Goal: Book appointment/travel/reservation

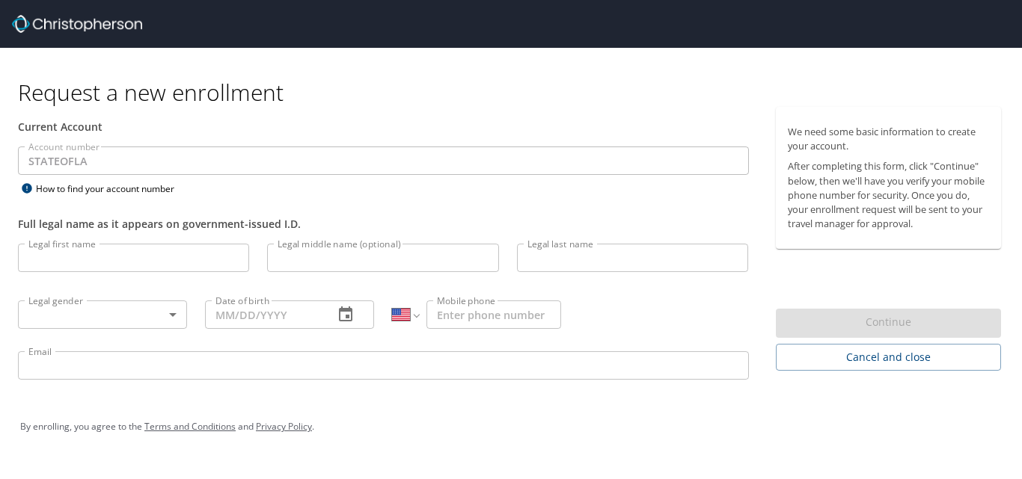
select select "US"
click at [120, 255] on input "Legal first name" at bounding box center [133, 258] width 231 height 28
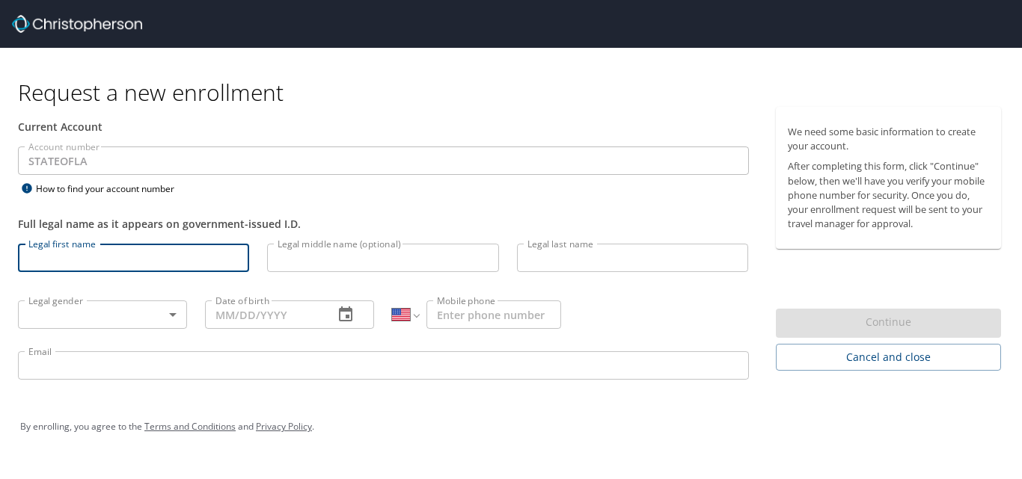
type input "[PERSON_NAME]"
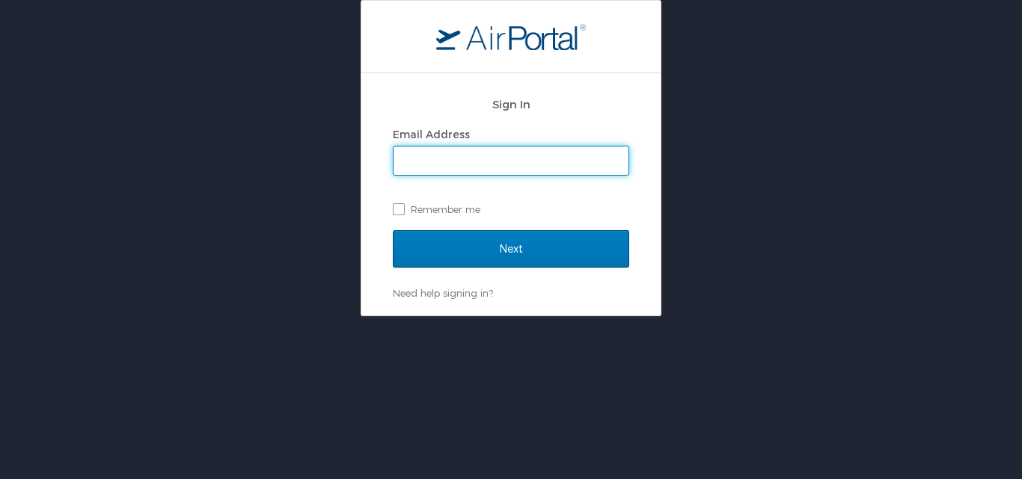
click at [480, 159] on input "Email Address" at bounding box center [510, 161] width 235 height 28
type input "[EMAIL_ADDRESS][DOMAIN_NAME]"
click at [399, 208] on label "Remember me" at bounding box center [511, 209] width 236 height 22
click at [399, 208] on input "Remember me" at bounding box center [398, 208] width 10 height 10
checkbox input "true"
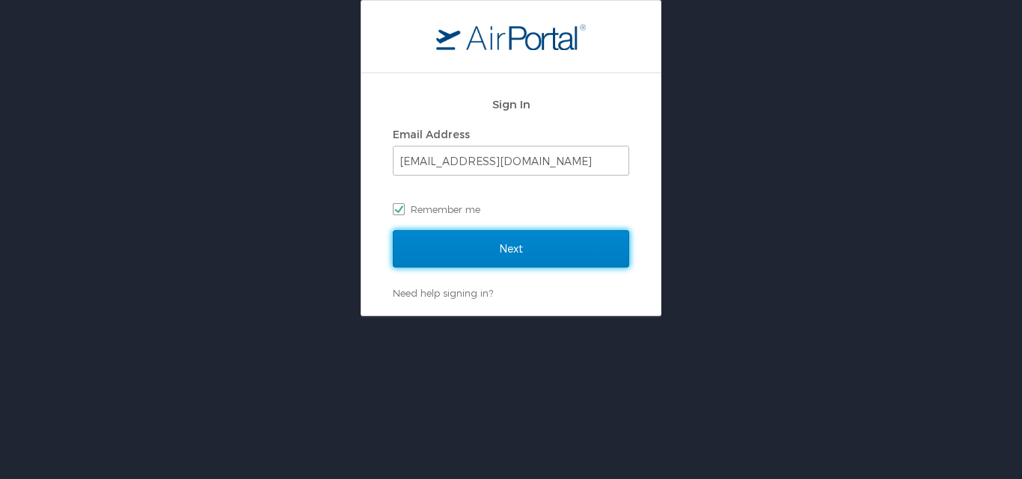
click at [472, 255] on input "Next" at bounding box center [511, 248] width 236 height 37
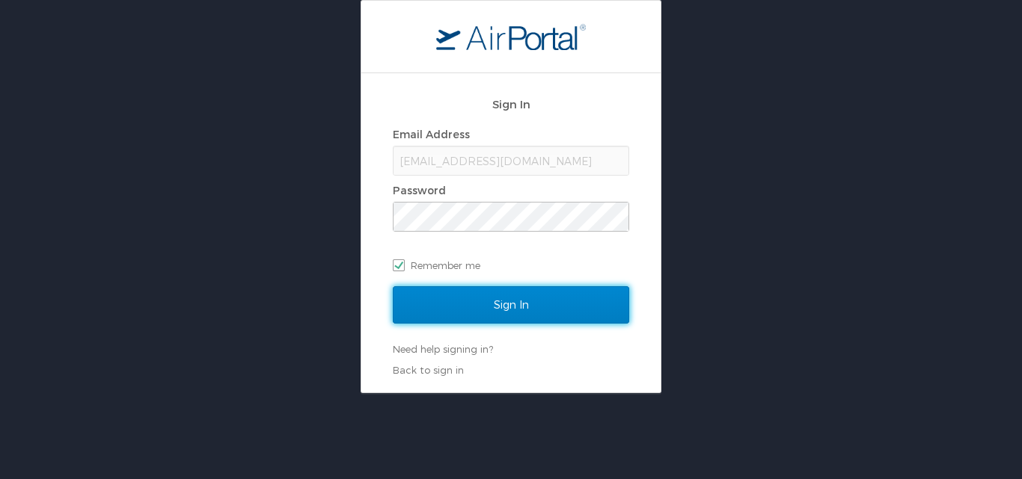
click at [476, 310] on input "Sign In" at bounding box center [511, 304] width 236 height 37
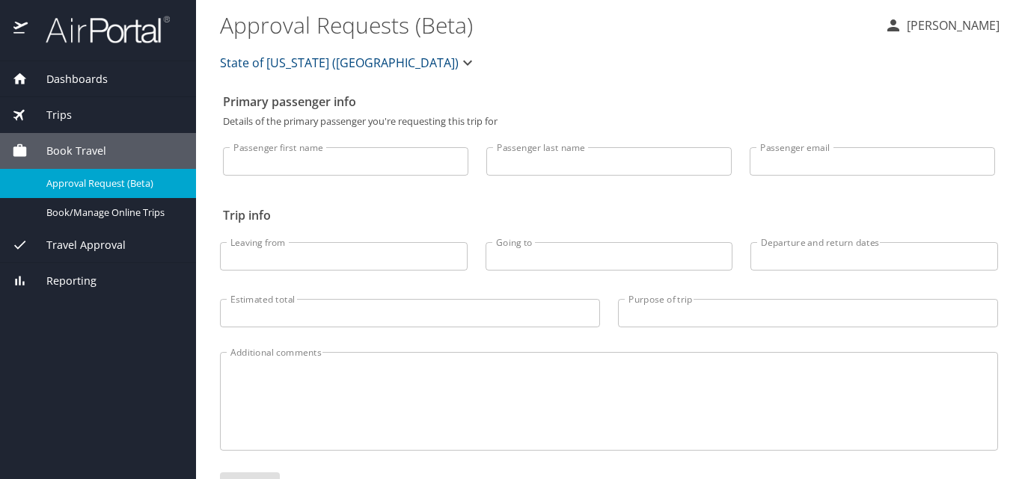
click at [299, 159] on input "Passenger first name" at bounding box center [345, 161] width 245 height 28
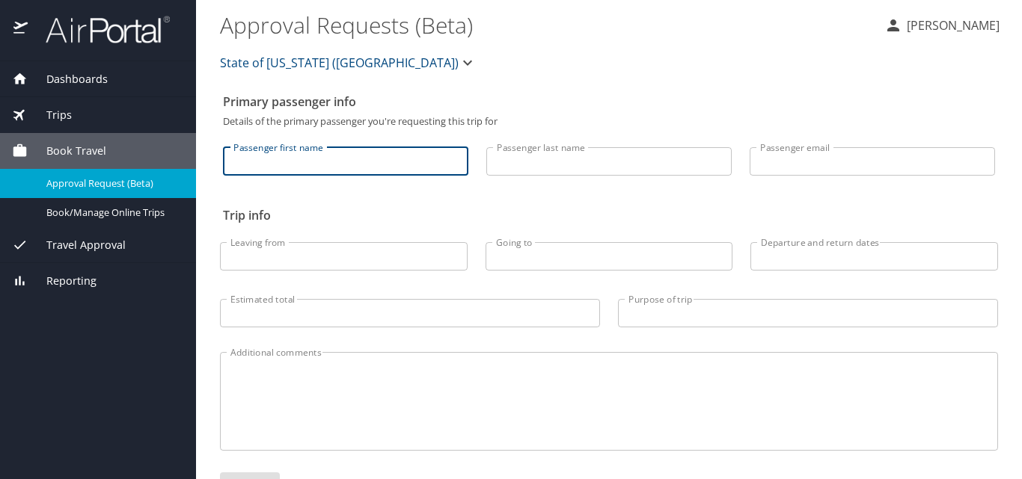
type input "Machelle"
type input "Goree"
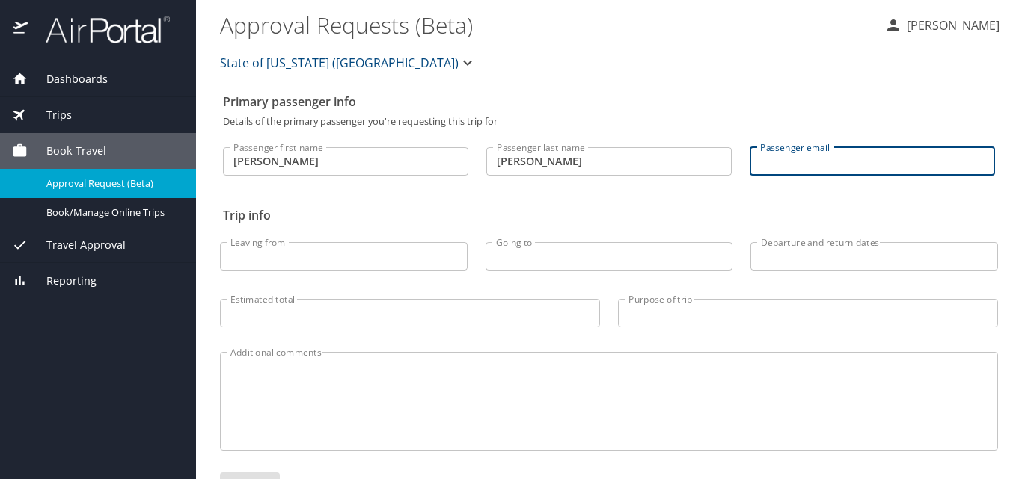
click at [791, 156] on input "Passenger email" at bounding box center [871, 161] width 245 height 28
type input "[EMAIL_ADDRESS][DOMAIN_NAME]"
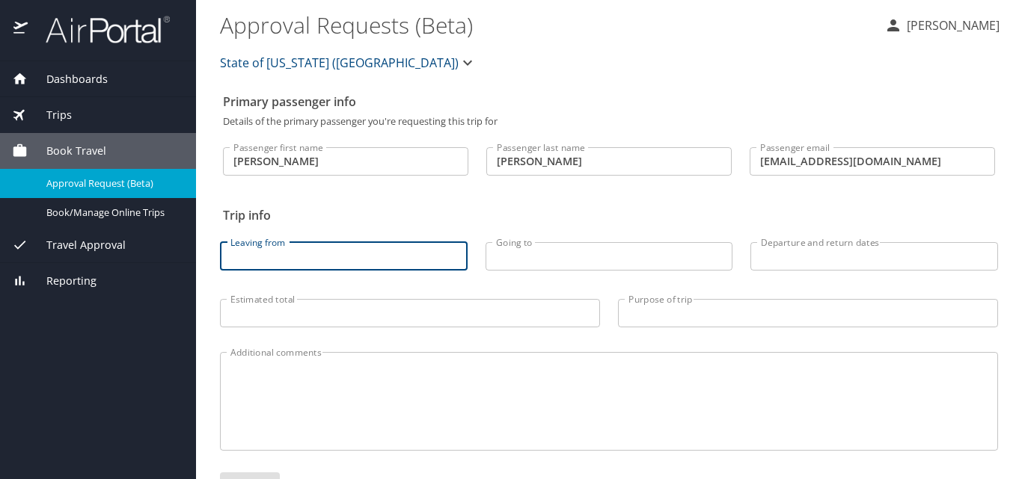
click at [298, 258] on input "Leaving from" at bounding box center [344, 256] width 248 height 28
type input "Baton Rouge"
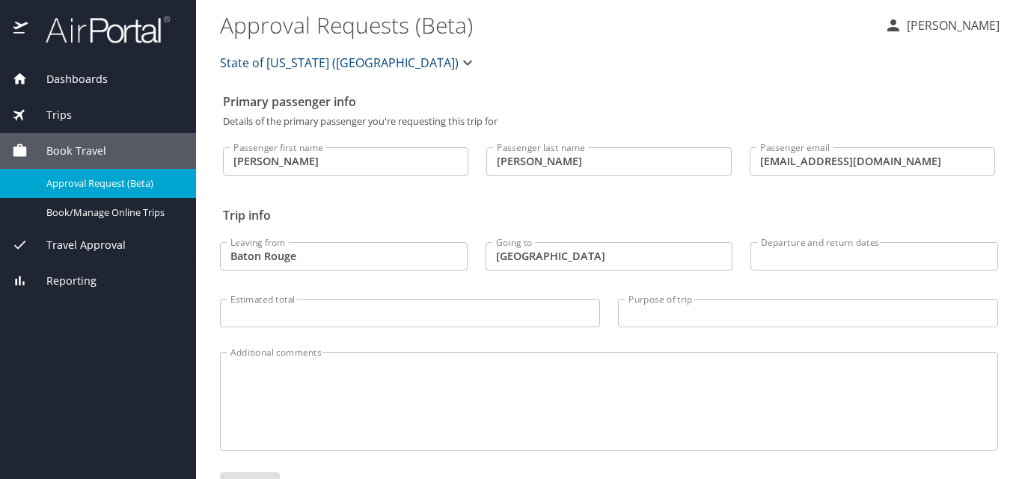
type input "Las Vegas"
click at [794, 260] on input "Departure and return dates" at bounding box center [874, 256] width 248 height 28
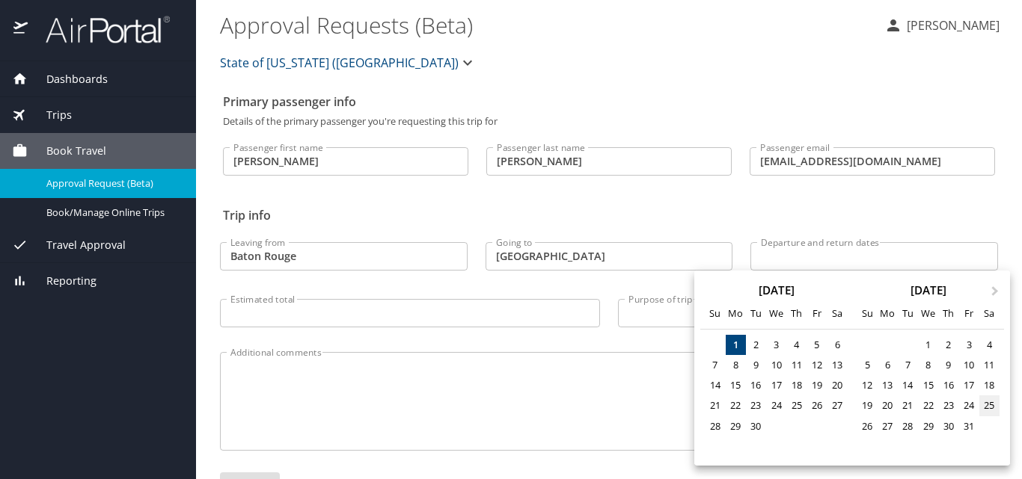
click at [990, 405] on div "25" at bounding box center [989, 406] width 20 height 20
click at [930, 423] on div "29" at bounding box center [928, 427] width 20 height 20
type input "10/25/2025 🠦 10/29/2025"
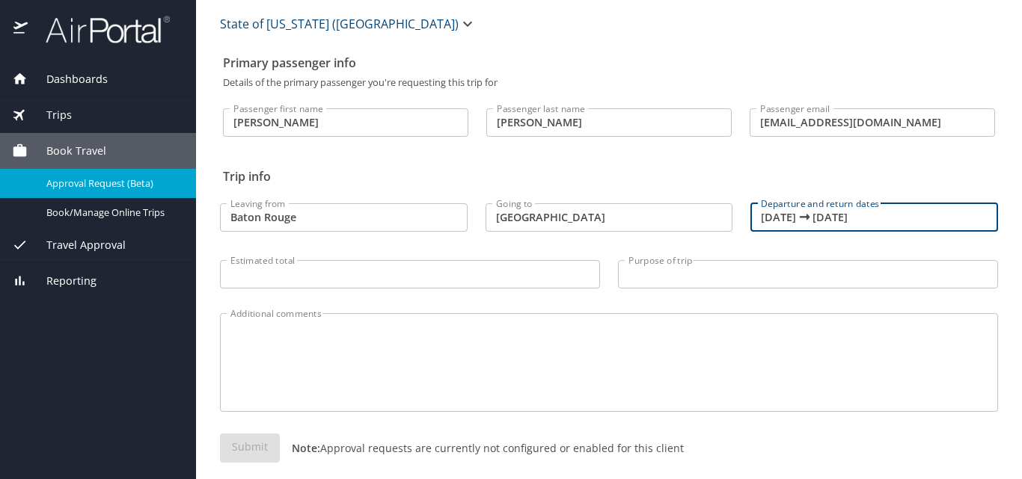
scroll to position [55, 0]
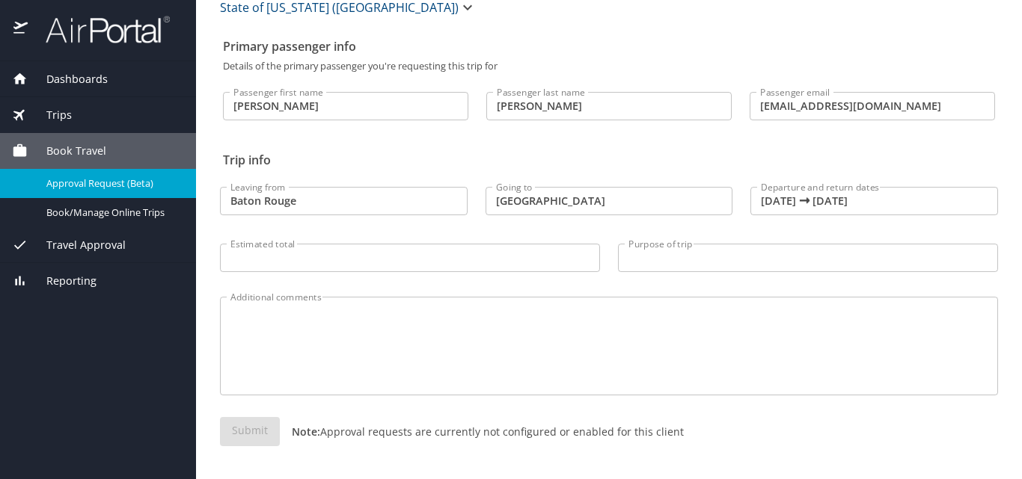
click at [77, 147] on span "Book Travel" at bounding box center [67, 151] width 79 height 16
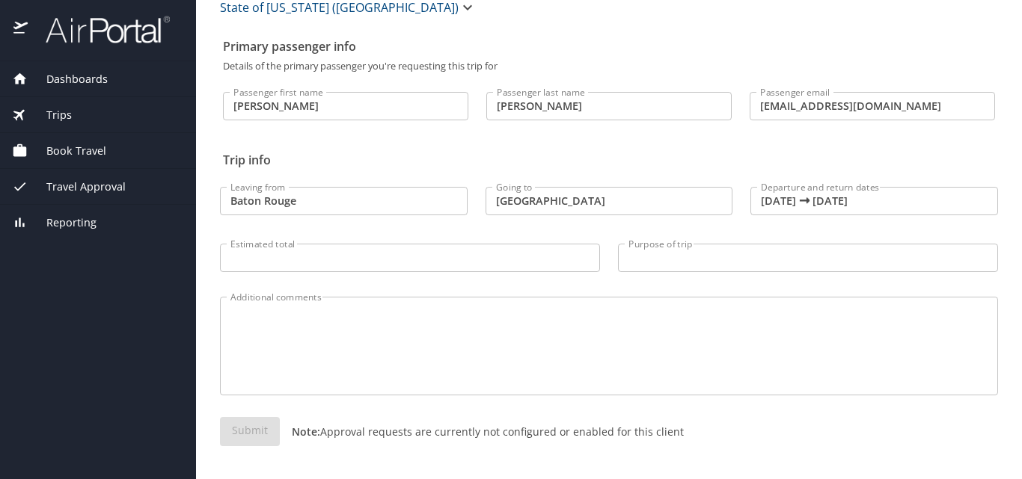
click at [77, 147] on span "Book Travel" at bounding box center [67, 151] width 79 height 16
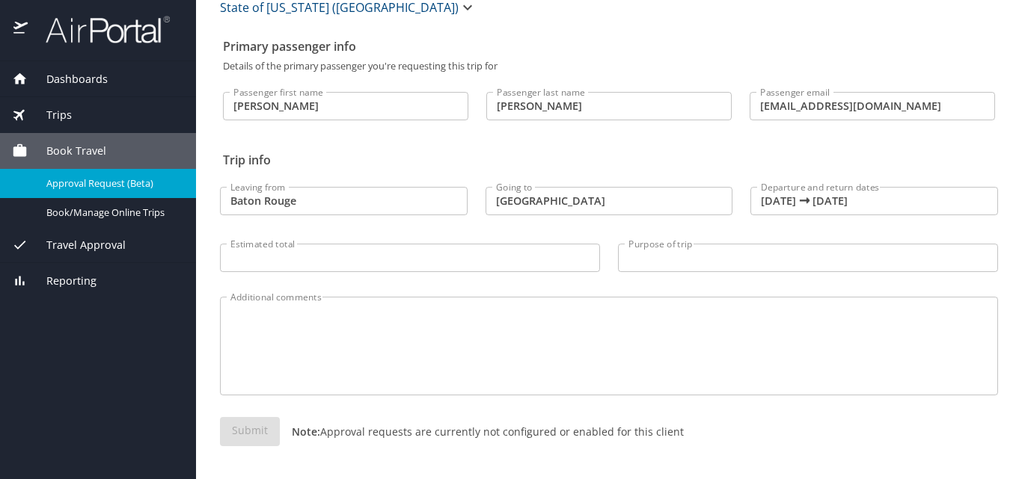
click at [341, 258] on input "Estimated total" at bounding box center [410, 258] width 380 height 28
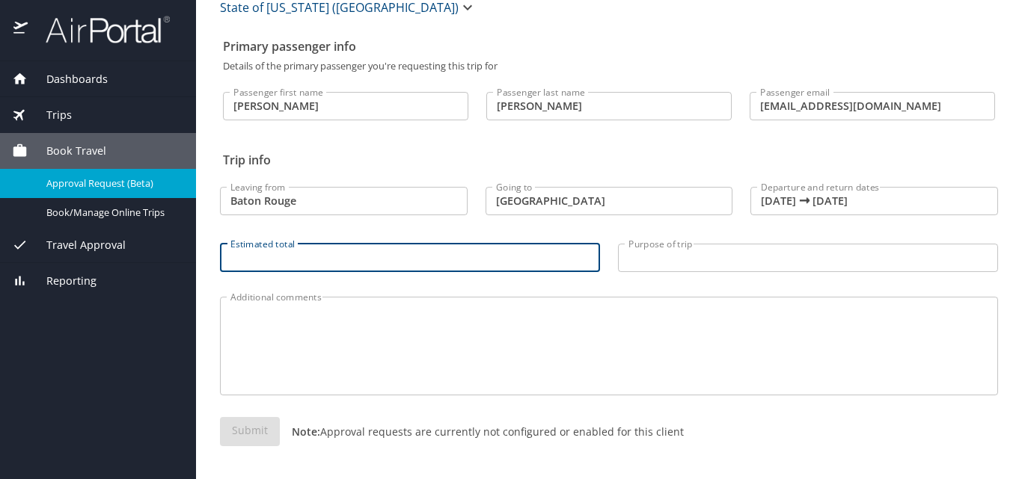
scroll to position [0, 0]
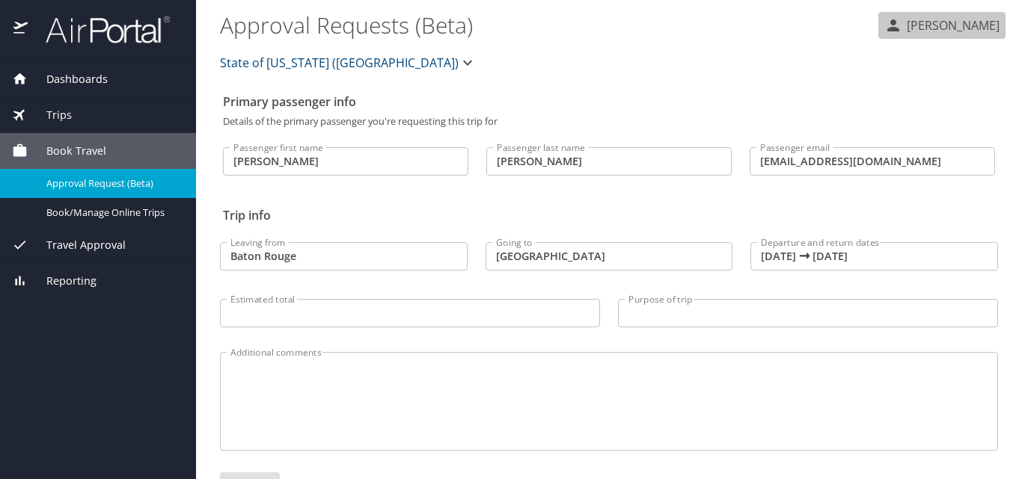
click at [902, 24] on p "MACHELLE GOREE" at bounding box center [950, 25] width 97 height 18
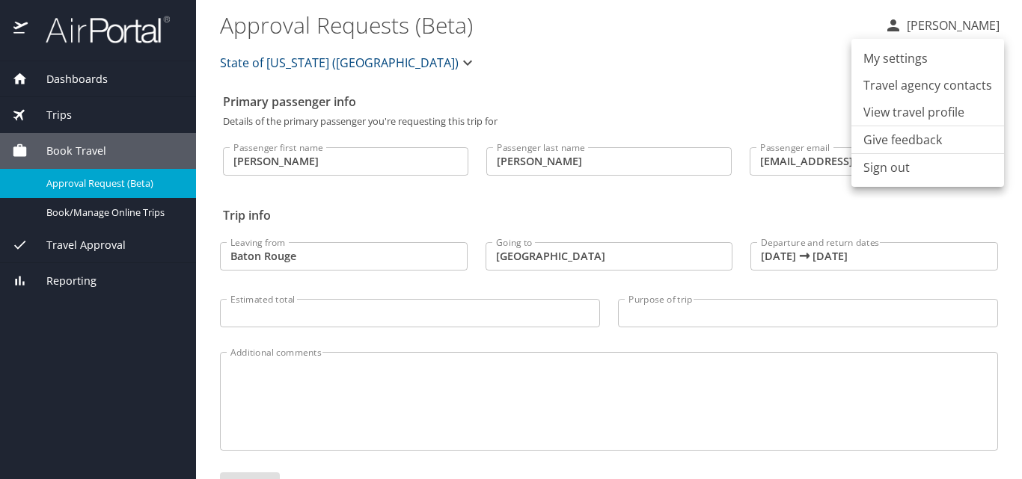
click at [895, 169] on li "Sign out" at bounding box center [927, 167] width 153 height 27
